Goal: Task Accomplishment & Management: Manage account settings

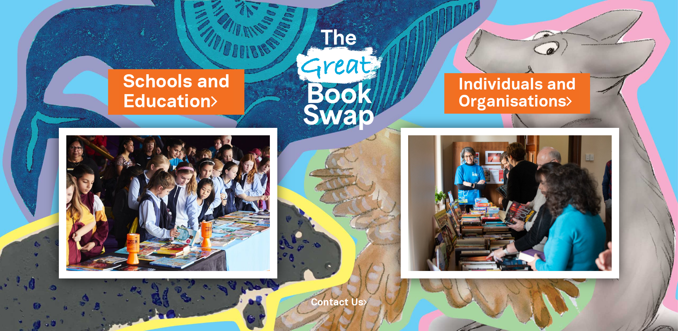
click at [179, 87] on link "Schools and Education" at bounding box center [176, 92] width 106 height 45
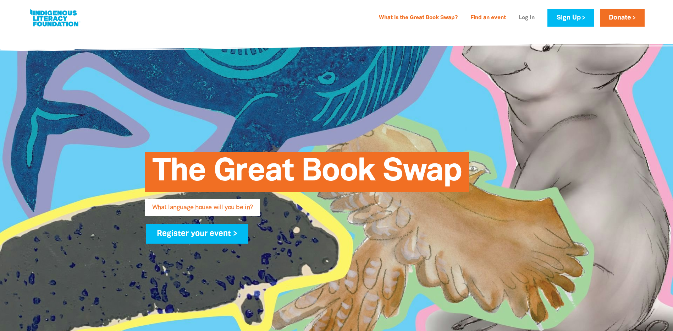
click at [529, 16] on link "Log In" at bounding box center [526, 17] width 24 height 11
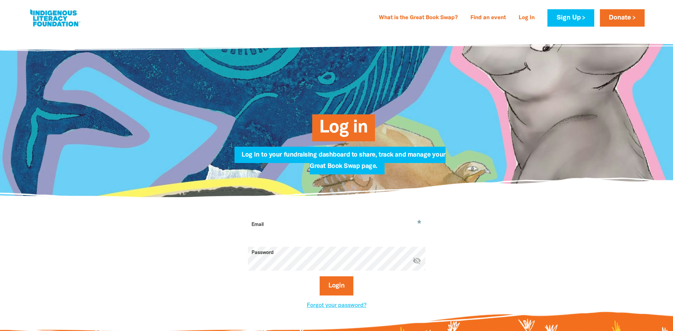
click at [333, 231] on input "Email" at bounding box center [336, 229] width 177 height 22
type input "[EMAIL_ADDRESS][DOMAIN_NAME]"
click at [320, 276] on button "Login" at bounding box center [337, 285] width 34 height 19
